Goal: Transaction & Acquisition: Purchase product/service

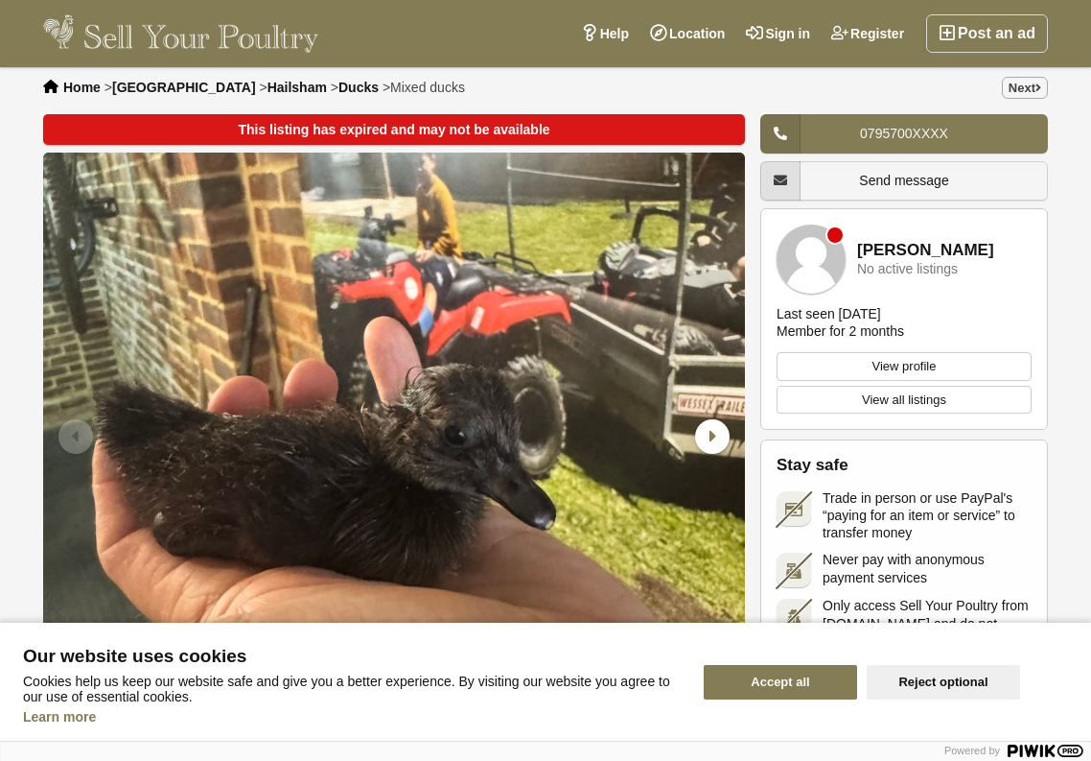
scroll to position [6, 0]
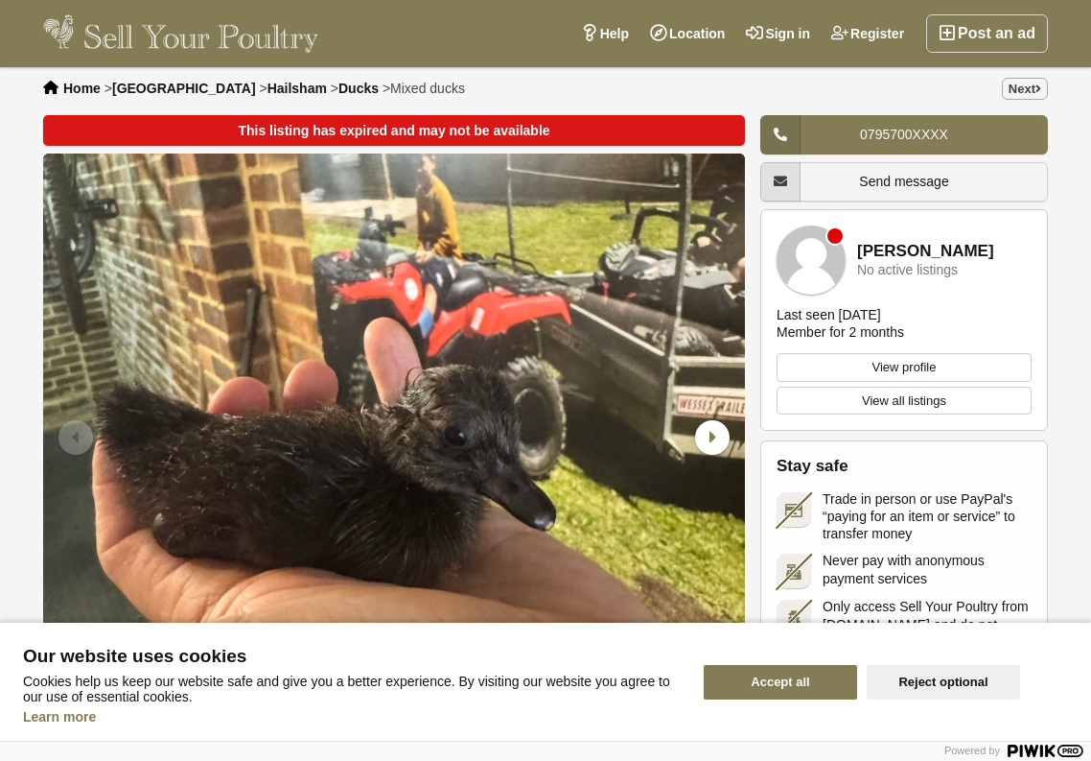
click at [871, 253] on link "[PERSON_NAME]" at bounding box center [925, 252] width 137 height 18
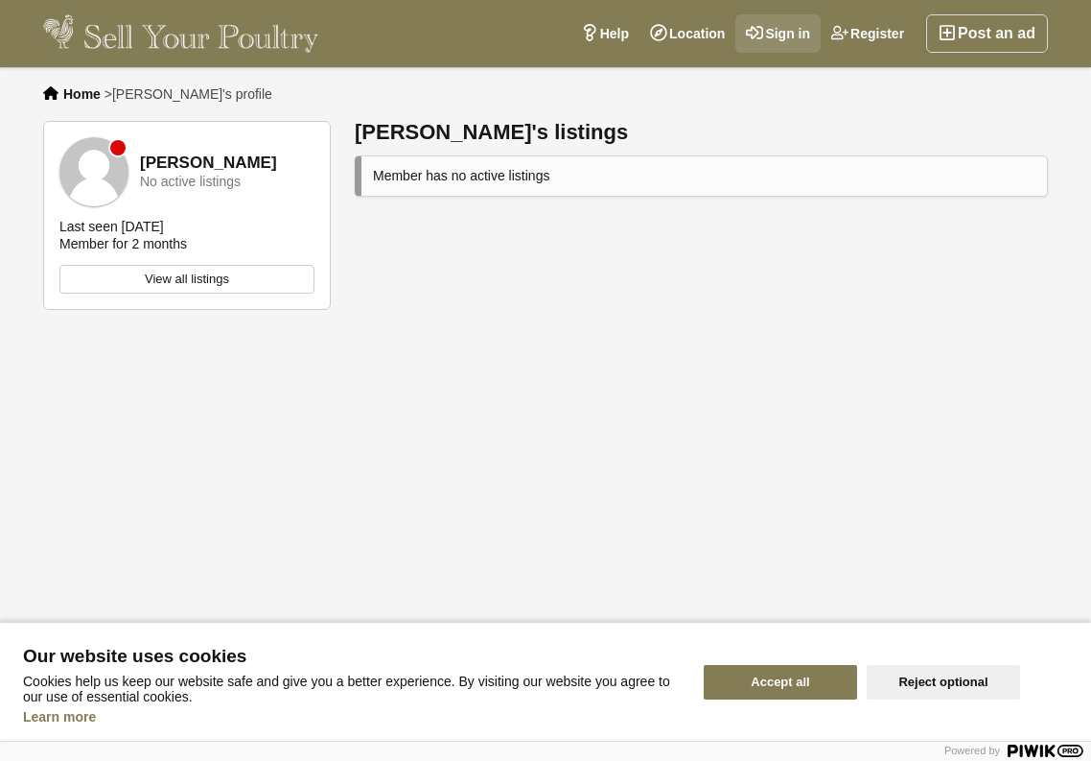
click at [802, 35] on link "Sign in" at bounding box center [778, 33] width 85 height 38
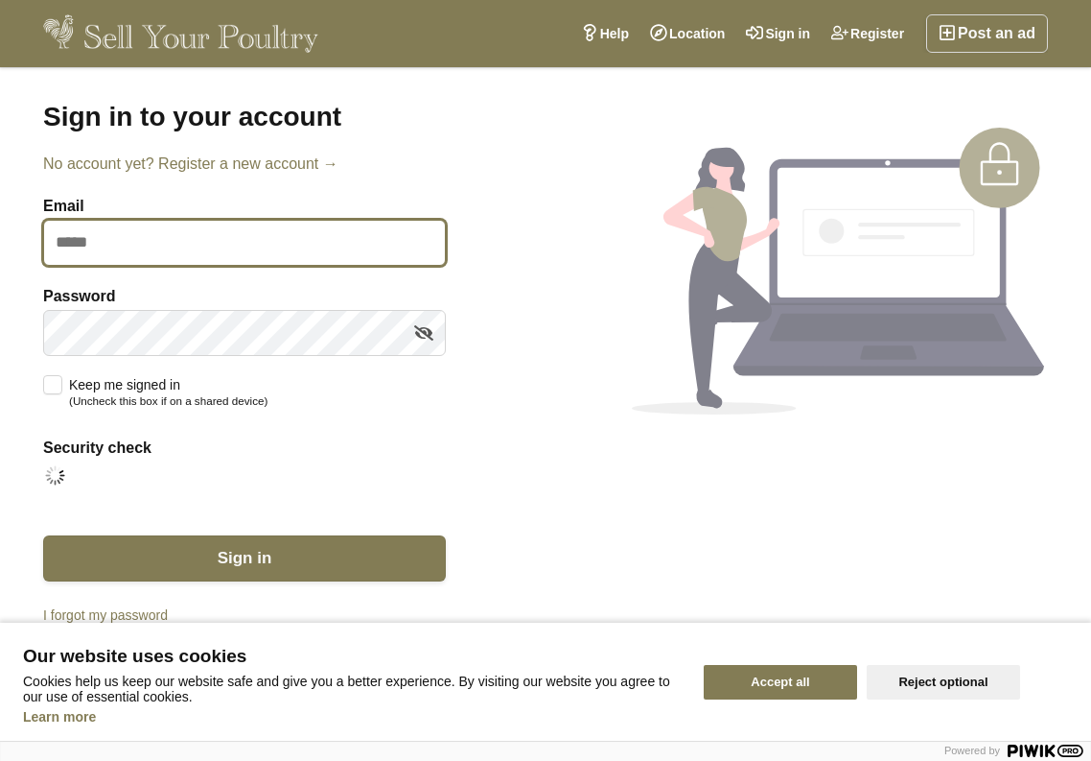
click at [261, 257] on input "Email" at bounding box center [244, 243] width 403 height 46
type input "**********"
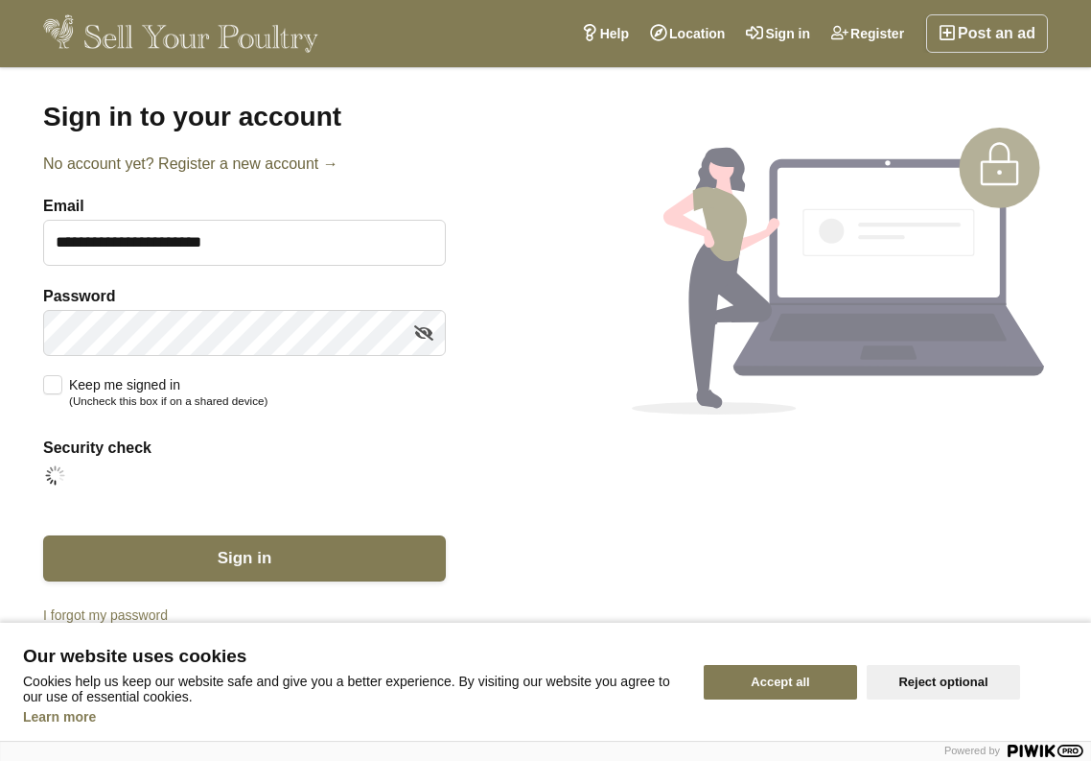
click at [294, 167] on link "No account yet? Register a new account →" at bounding box center [244, 163] width 403 height 23
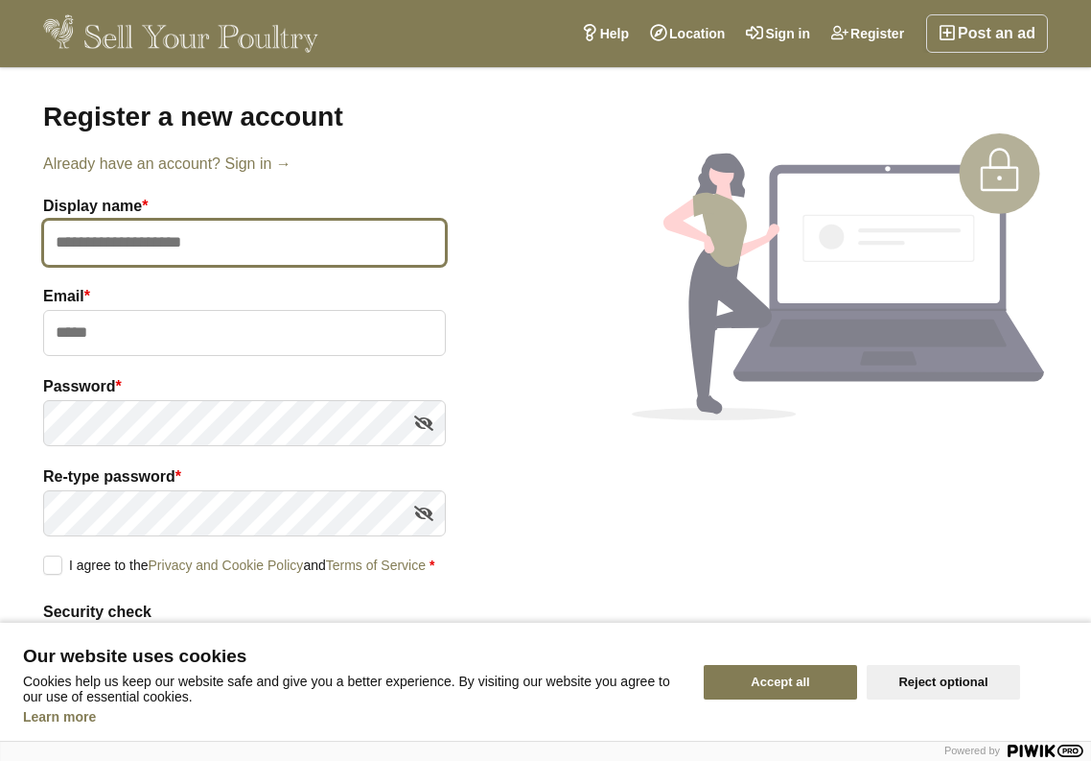
click at [270, 237] on input "text" at bounding box center [244, 243] width 403 height 46
click at [280, 238] on input "text" at bounding box center [244, 243] width 403 height 46
type input "**********"
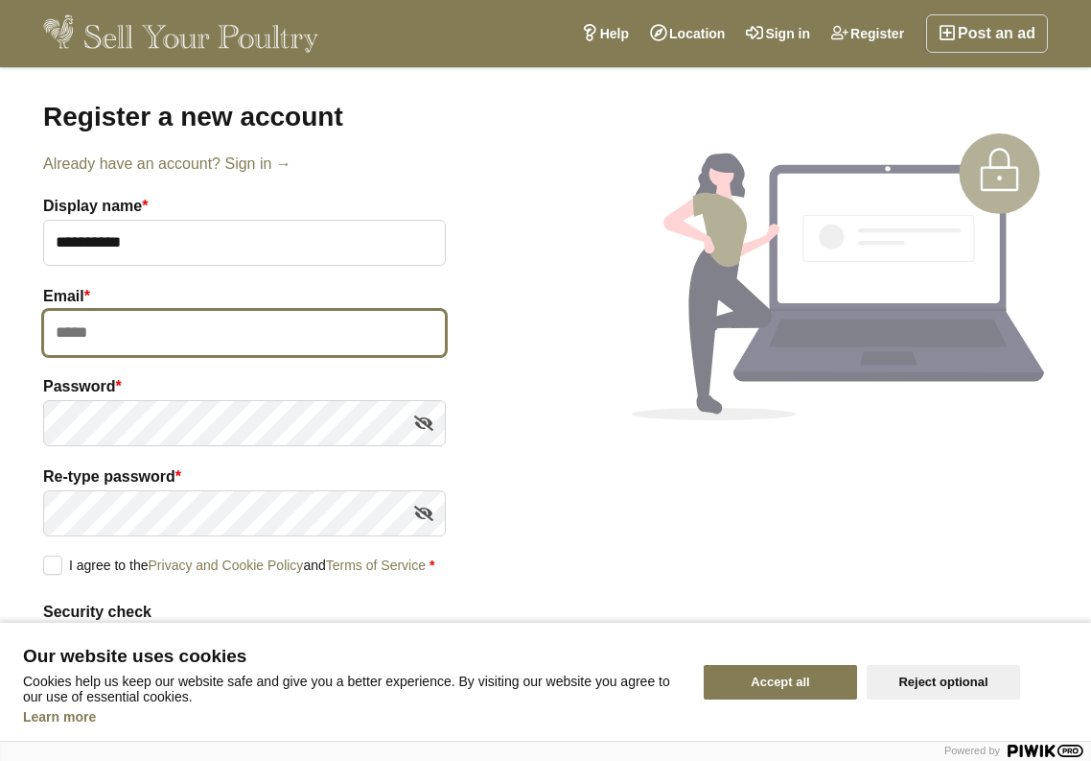
click at [173, 338] on input "email" at bounding box center [244, 333] width 403 height 46
click at [159, 339] on input "email" at bounding box center [244, 333] width 403 height 46
click at [166, 340] on input "email" at bounding box center [244, 333] width 403 height 46
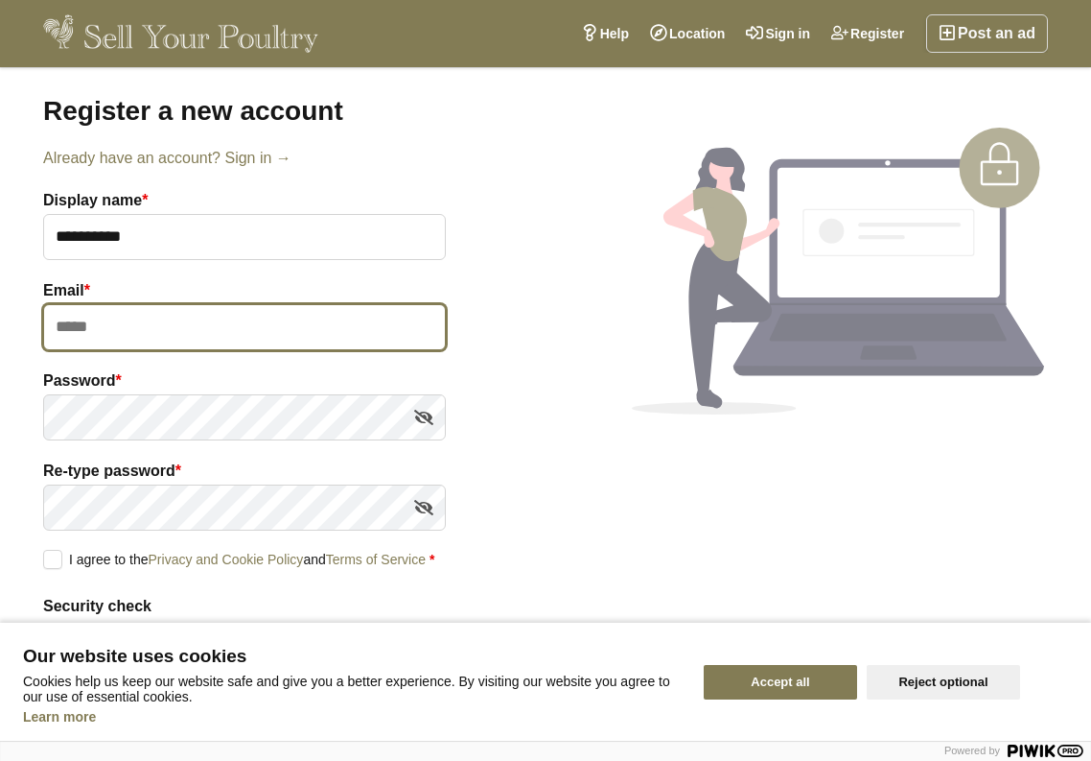
click at [165, 340] on input "email" at bounding box center [244, 327] width 403 height 46
click at [151, 337] on input "email" at bounding box center [244, 326] width 403 height 46
type input "**********"
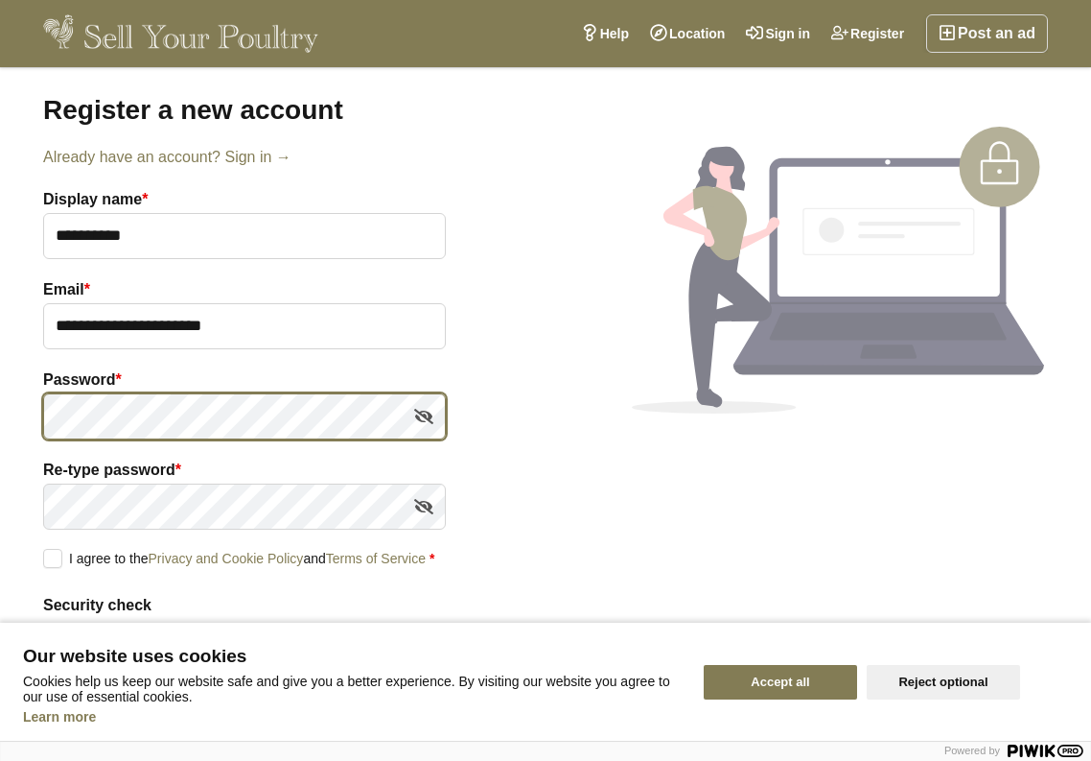
scroll to position [4, 0]
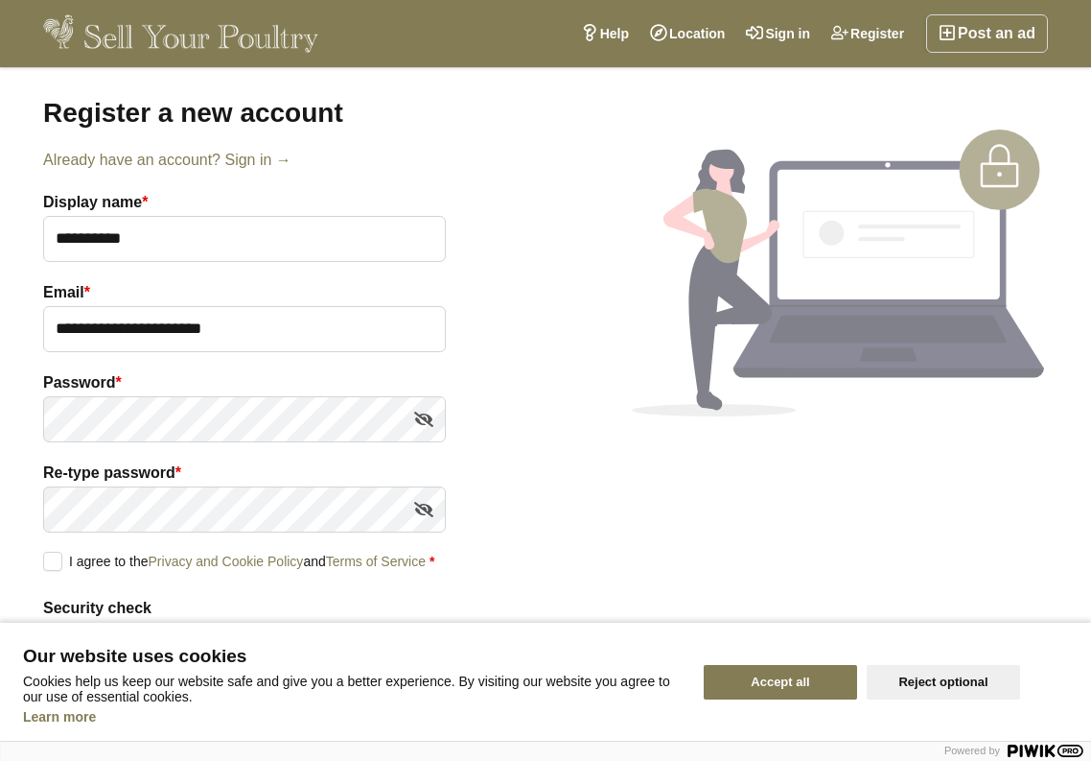
click at [59, 552] on label "I agree to the Privacy and Cookie Policy and Terms of Service *" at bounding box center [238, 559] width 391 height 17
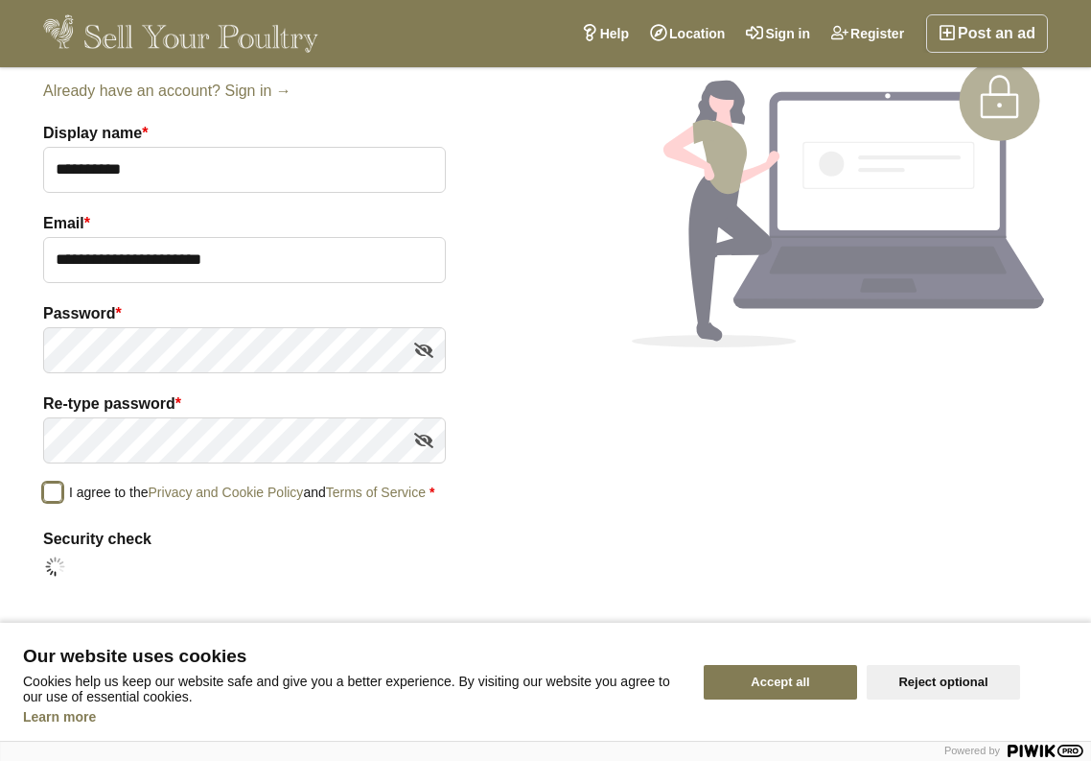
scroll to position [99, 0]
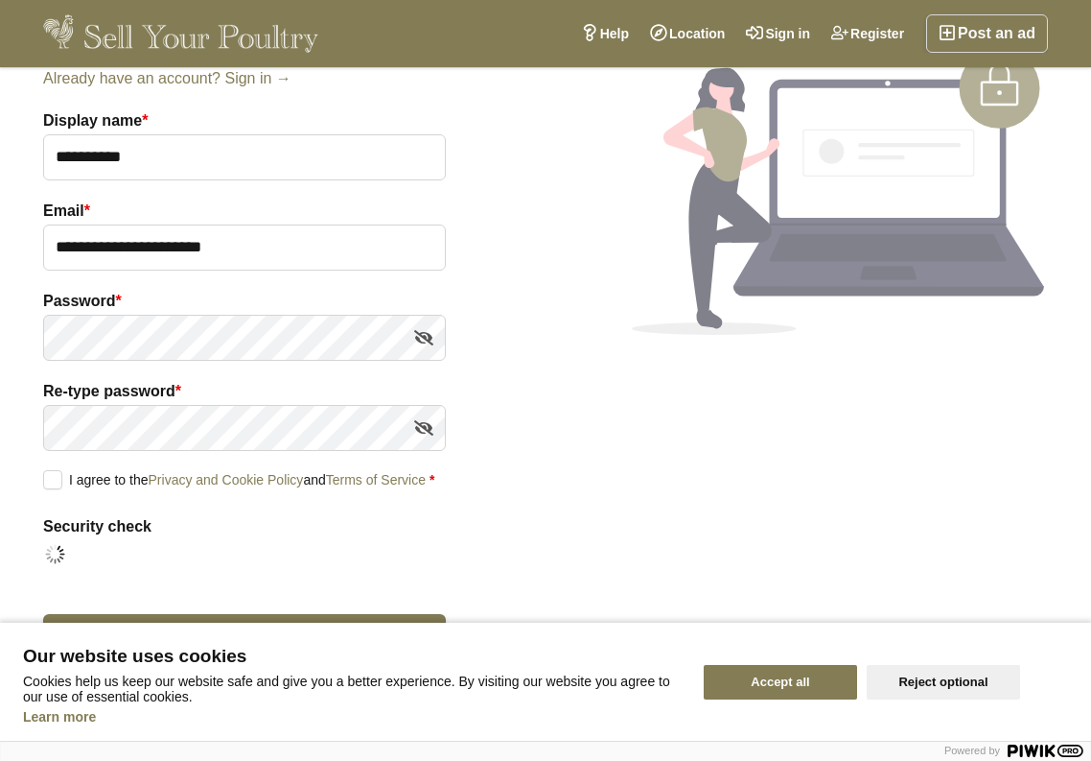
click at [731, 665] on button "Accept all" at bounding box center [780, 682] width 153 height 35
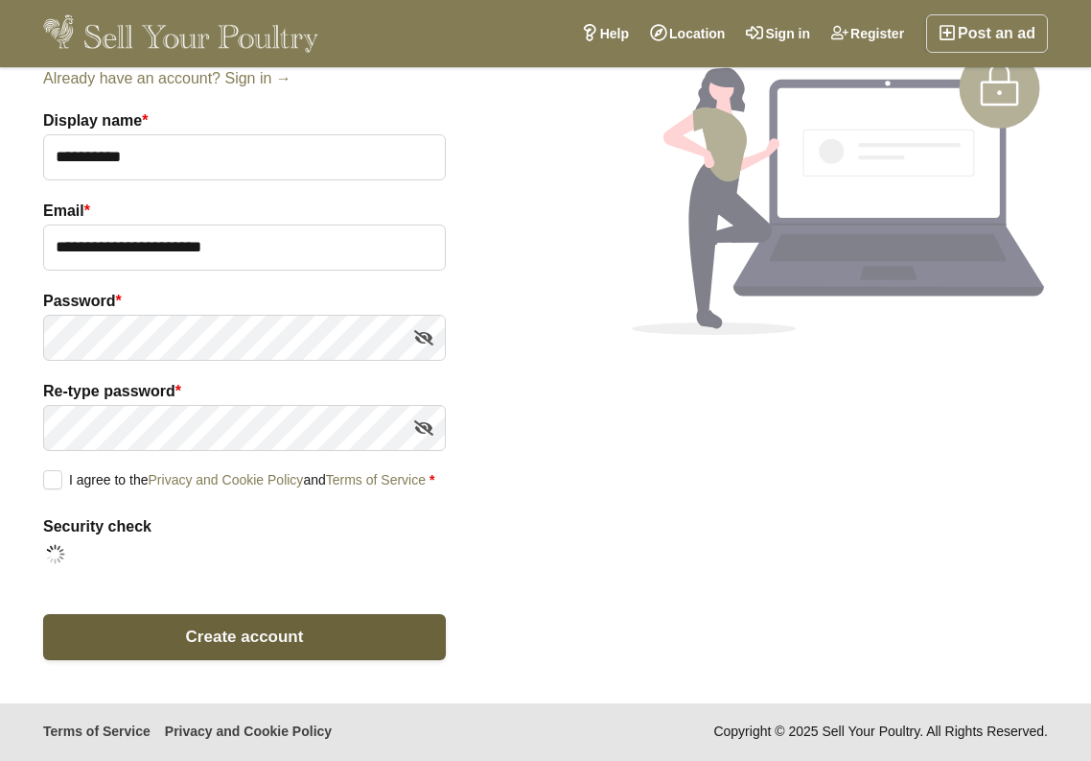
click at [386, 637] on button "Create account" at bounding box center [244, 637] width 403 height 46
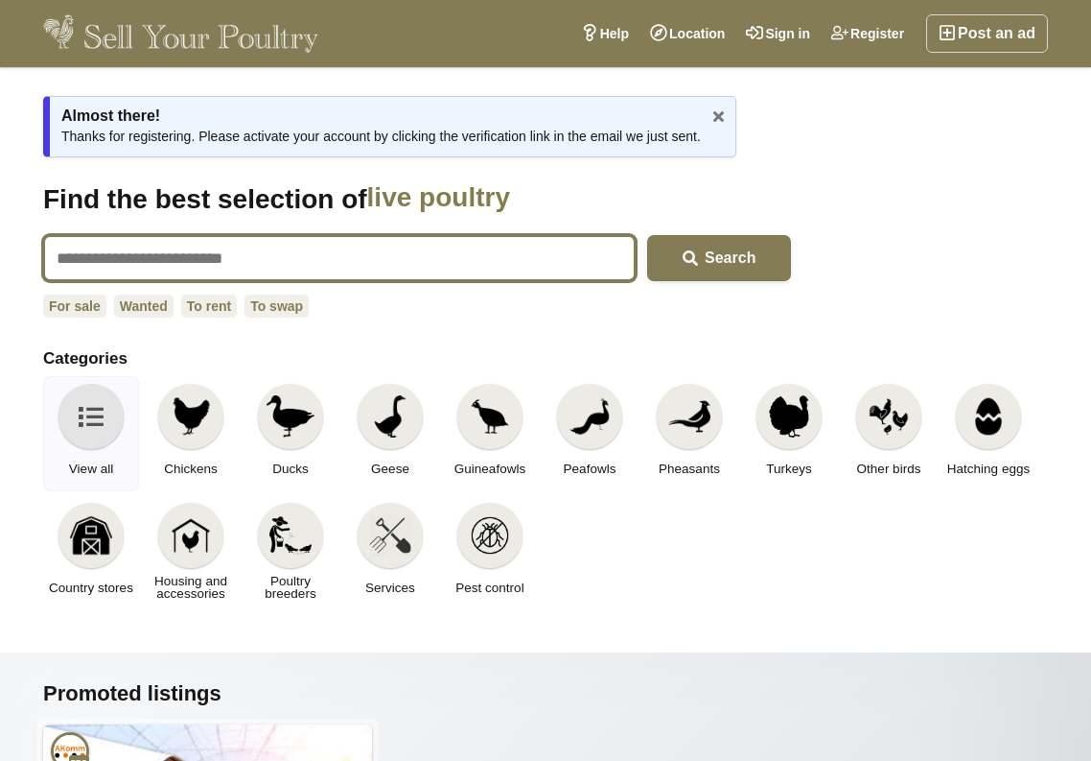
click at [256, 264] on input "text" at bounding box center [339, 258] width 593 height 46
type input "**********"
click at [647, 235] on button "Search" at bounding box center [719, 258] width 144 height 46
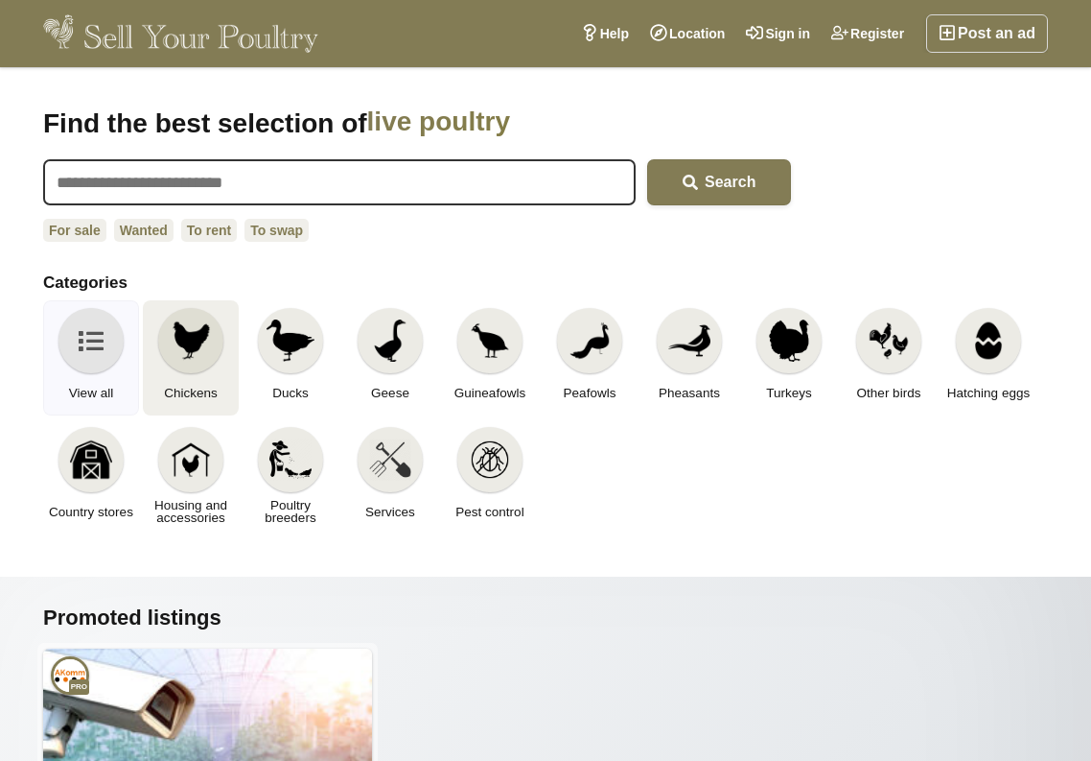
click at [200, 322] on img at bounding box center [191, 340] width 42 height 42
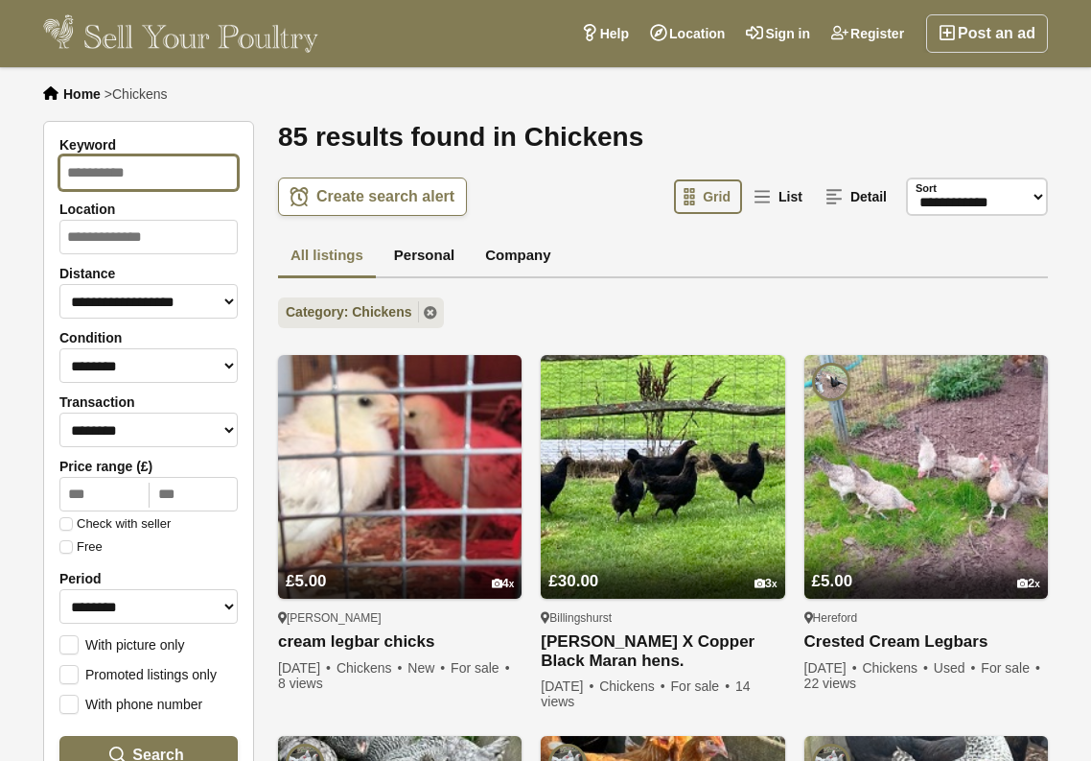
click at [142, 182] on input "Keyword" at bounding box center [148, 172] width 178 height 35
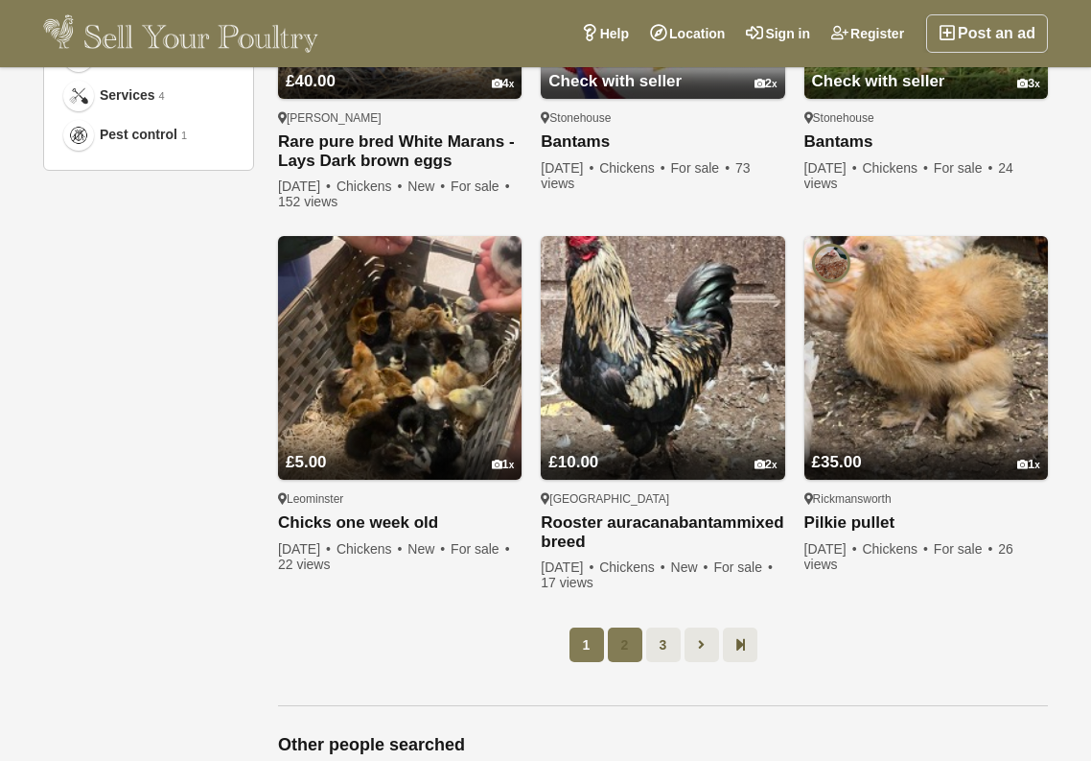
scroll to position [1266, 0]
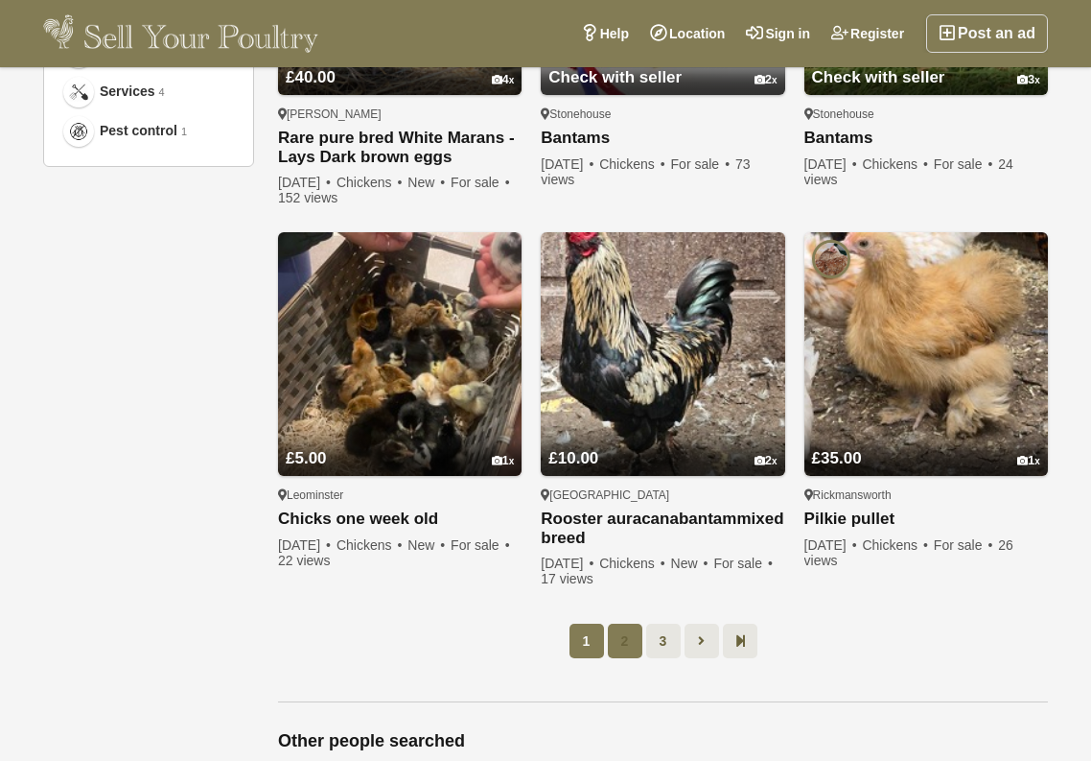
type input "******"
click at [639, 641] on link "2" at bounding box center [625, 640] width 35 height 35
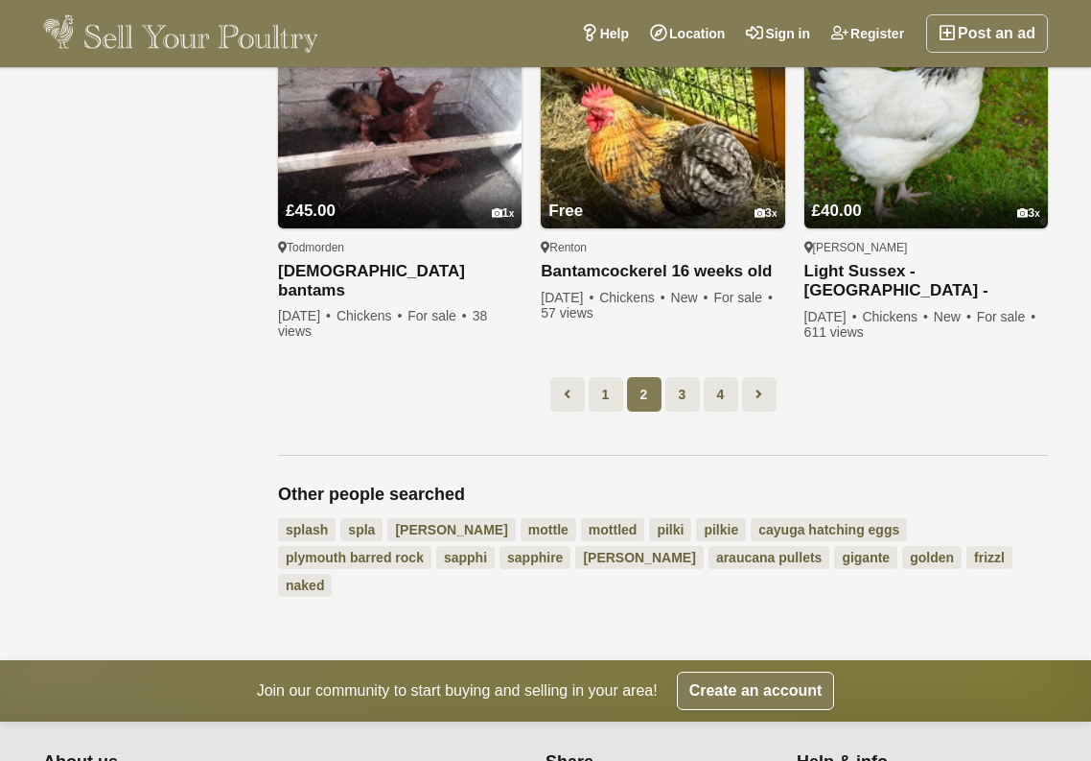
scroll to position [1502, 0]
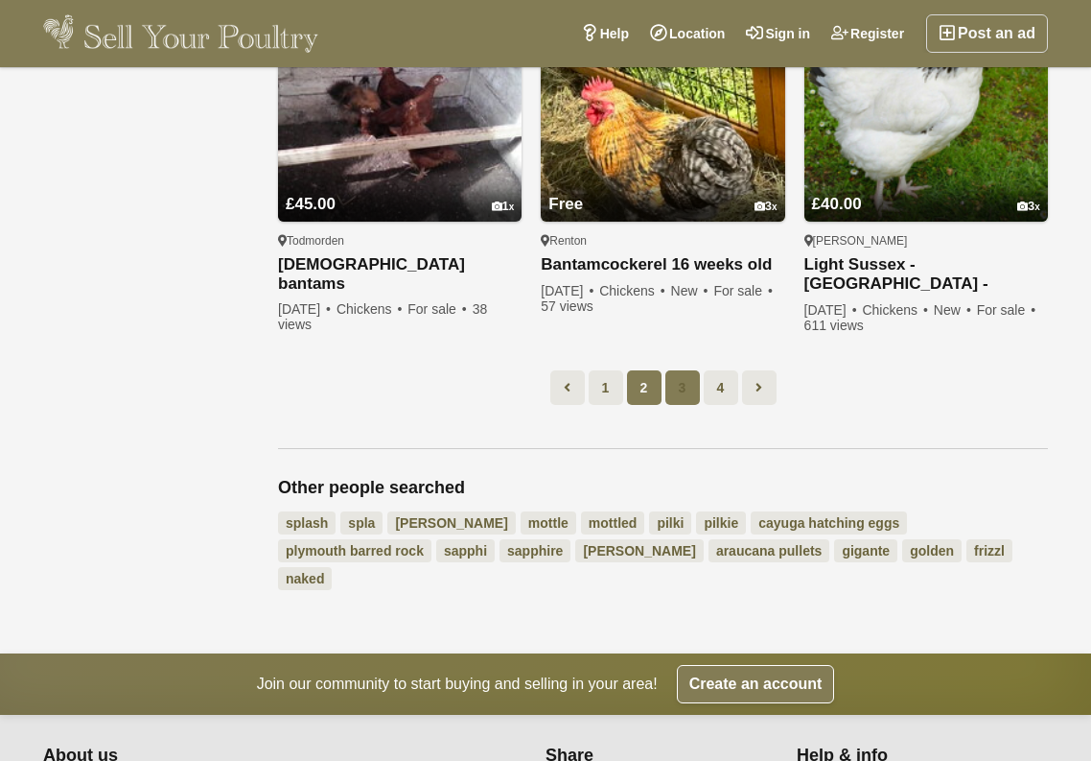
click at [673, 391] on link "3" at bounding box center [683, 387] width 35 height 35
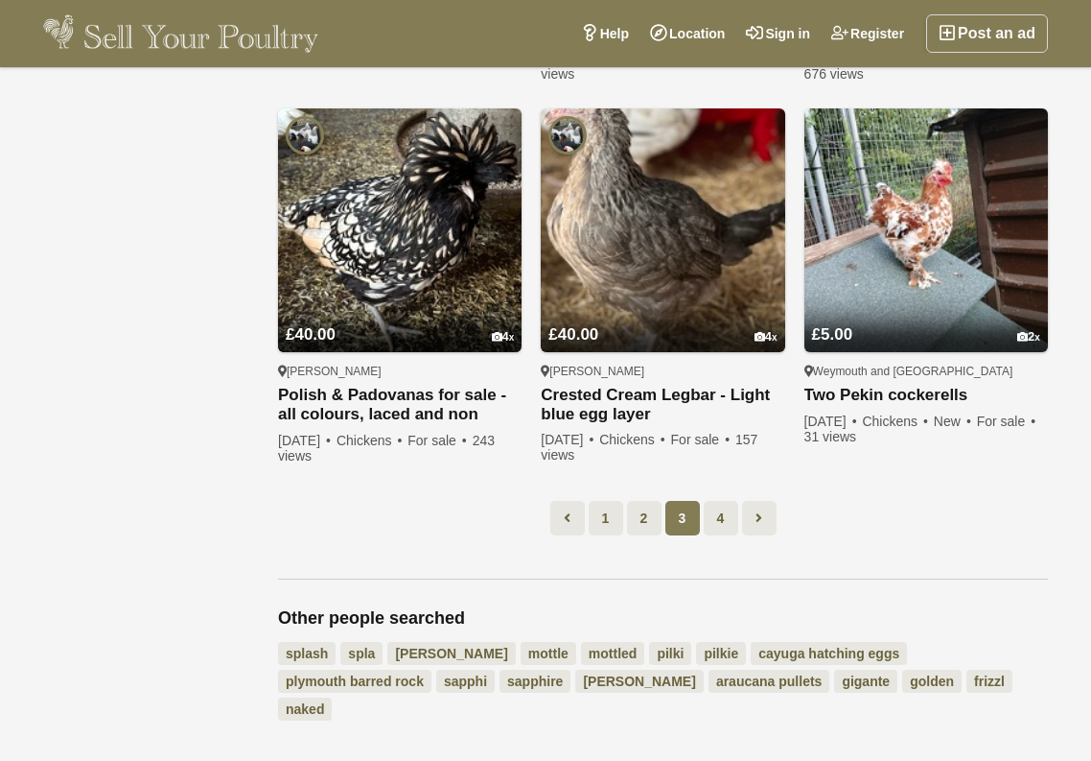
scroll to position [1418, 0]
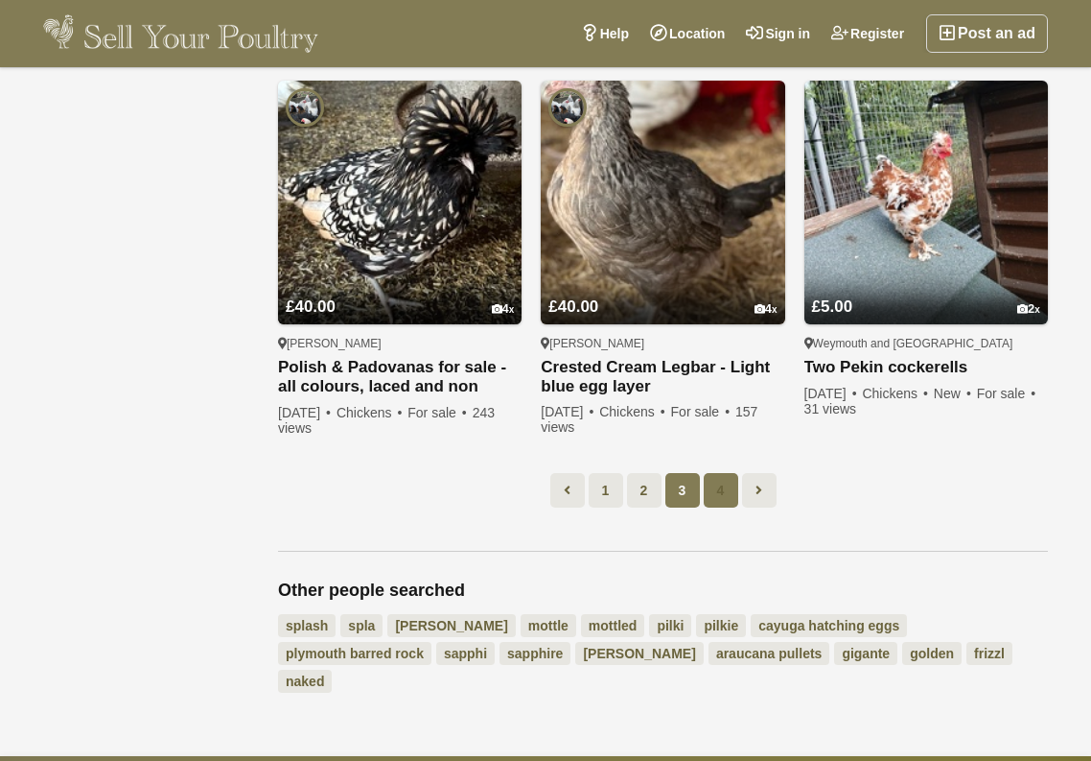
click at [712, 483] on link "4" at bounding box center [721, 490] width 35 height 35
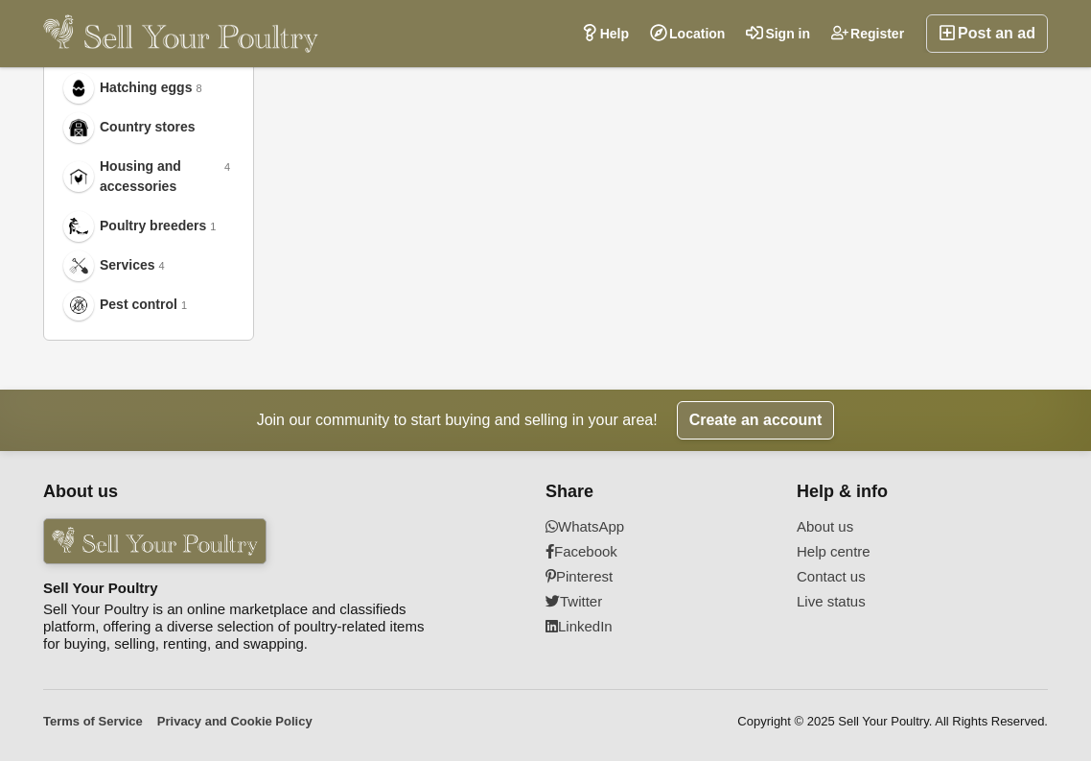
scroll to position [98, 0]
